Goal: Complete application form

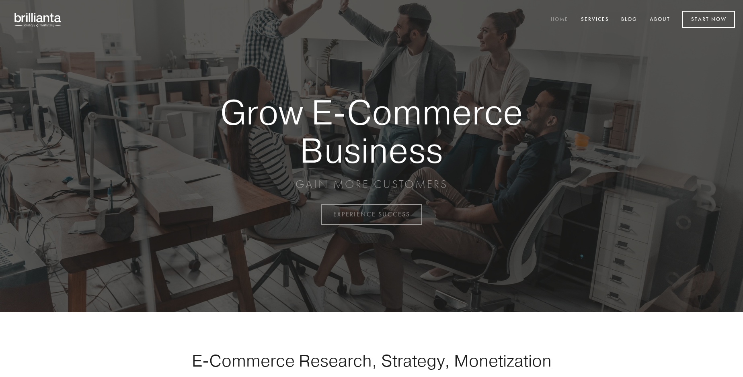
scroll to position [2107, 0]
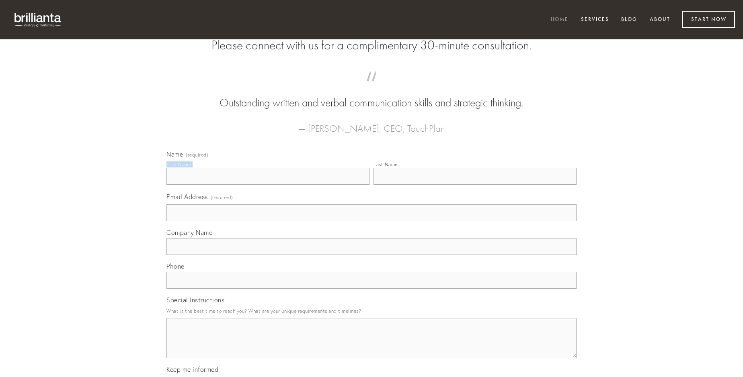
type input "[PERSON_NAME]"
click at [475, 185] on input "Last Name" at bounding box center [474, 176] width 203 height 17
type input "[PERSON_NAME]"
click at [371, 221] on input "Email Address (required)" at bounding box center [371, 213] width 410 height 17
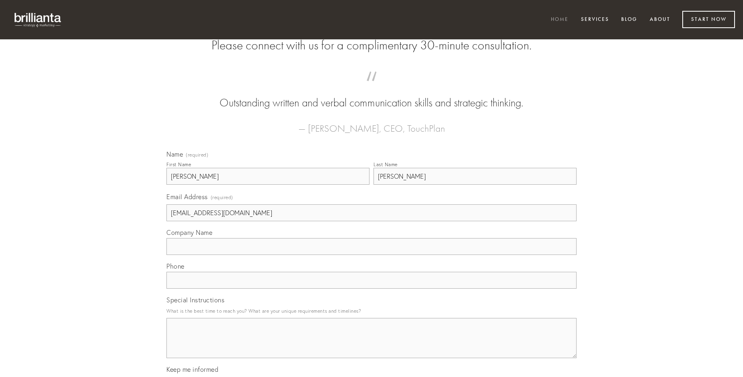
type input "[EMAIL_ADDRESS][DOMAIN_NAME]"
click at [371, 255] on input "Company Name" at bounding box center [371, 246] width 410 height 17
type input "stella"
click at [371, 289] on input "text" at bounding box center [371, 280] width 410 height 17
click at [371, 346] on textarea "Special Instructions" at bounding box center [371, 338] width 410 height 40
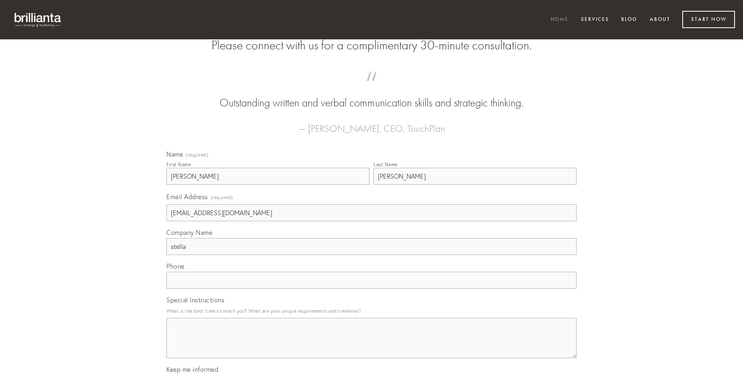
type textarea "t"
